Goal: Task Accomplishment & Management: Manage account settings

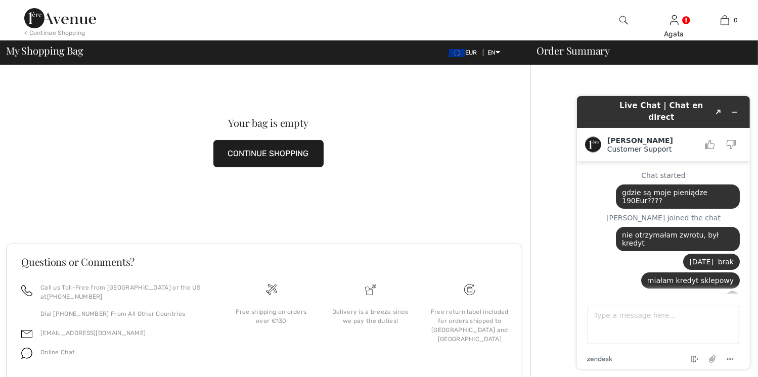
scroll to position [520, 0]
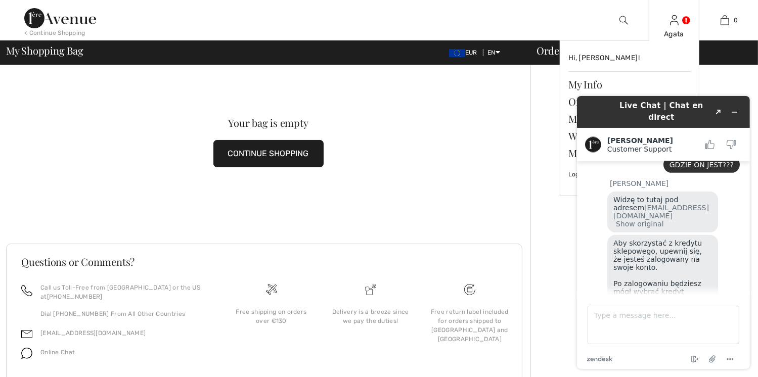
click at [681, 17] on div "Agata Hi, Agata! My Info Orders My Addresses Wishlist My Closet Logout" at bounding box center [674, 20] width 51 height 40
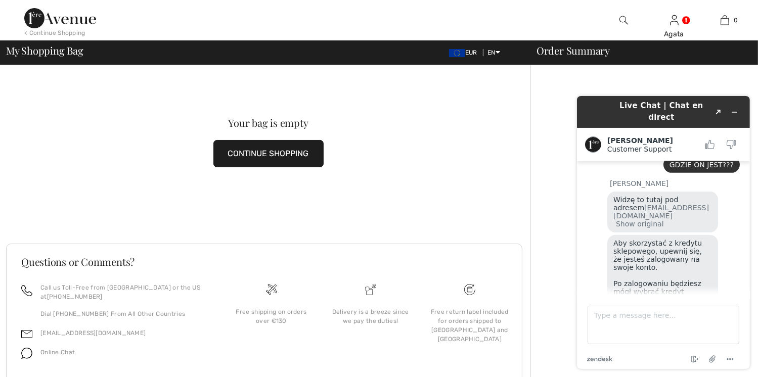
click at [435, 148] on div "Your bag is empty CONTINUE SHOPPING" at bounding box center [268, 142] width 525 height 154
click at [572, 103] on div "Live Chat | Chat en direct Created with Sketch. Amanda Customer Support Custome…" at bounding box center [663, 232] width 189 height 289
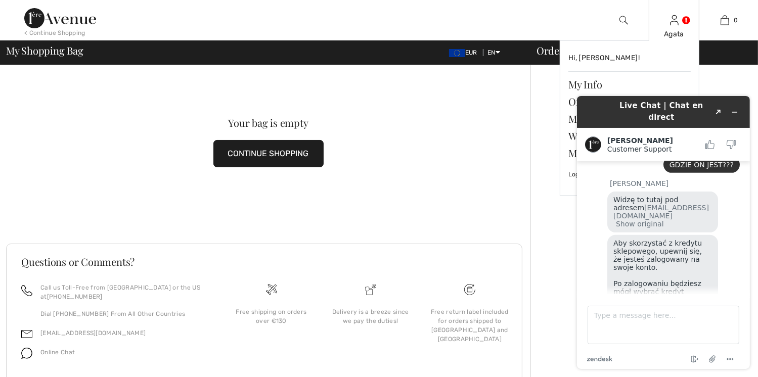
click at [674, 31] on div "Agata" at bounding box center [675, 34] width 50 height 11
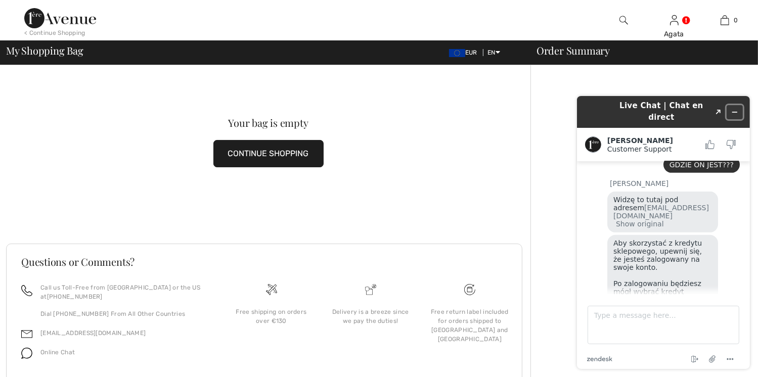
click at [733, 109] on icon "Minimize widget" at bounding box center [734, 111] width 7 height 7
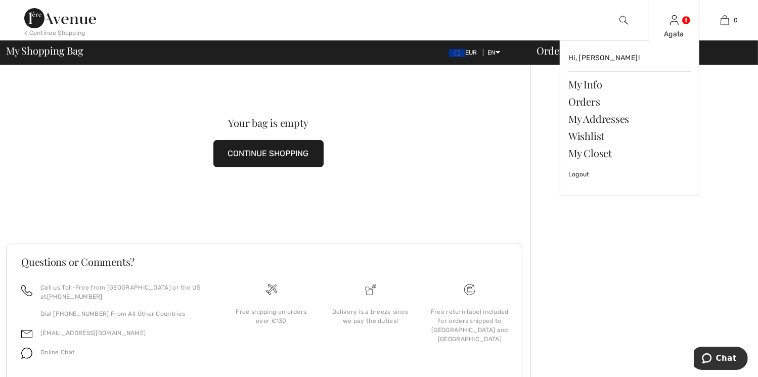
click at [668, 28] on div "Agata Hi, Agata! My Info Orders My Addresses Wishlist My Closet Logout" at bounding box center [674, 20] width 51 height 40
click at [598, 125] on link "My Addresses" at bounding box center [630, 118] width 122 height 17
click at [605, 118] on link "My Addresses" at bounding box center [630, 118] width 122 height 17
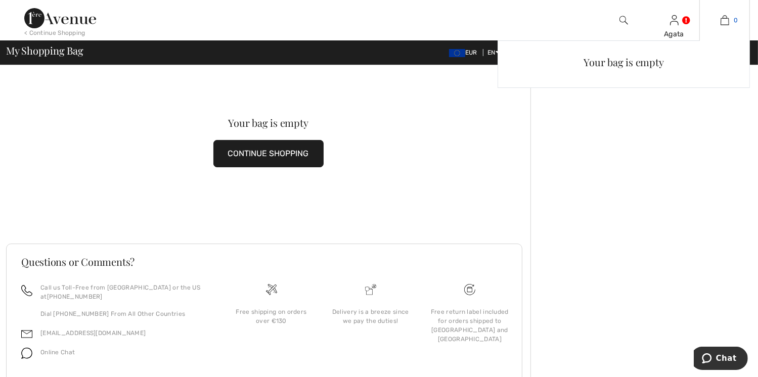
click at [717, 19] on link "0" at bounding box center [725, 20] width 50 height 12
click at [722, 21] on img at bounding box center [725, 20] width 9 height 12
click at [619, 66] on div "Your bag is empty" at bounding box center [623, 62] width 235 height 26
